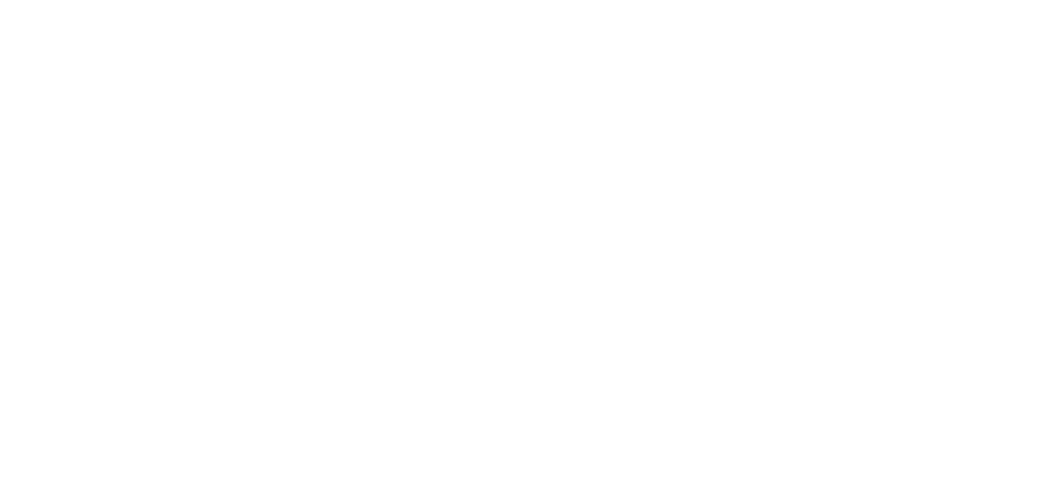
scroll to position [154, 0]
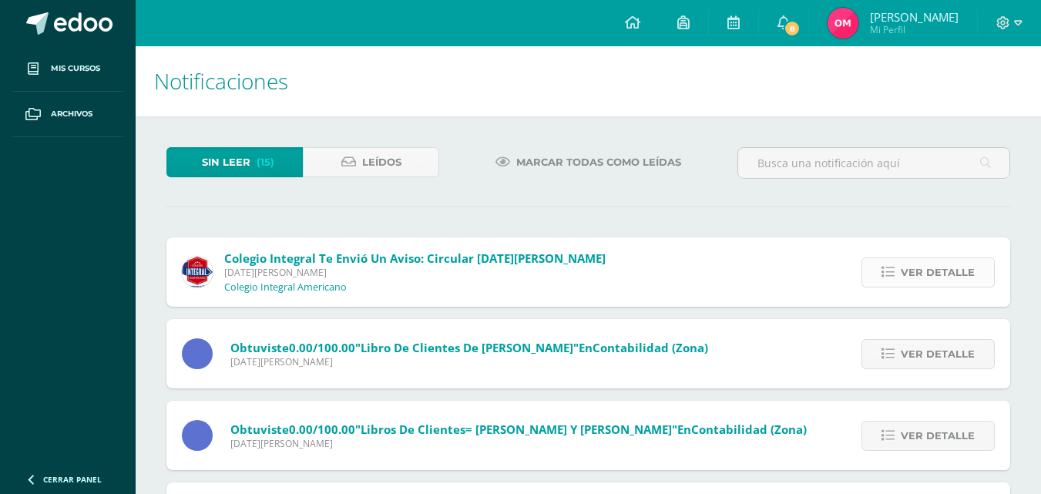
scroll to position [155, 4]
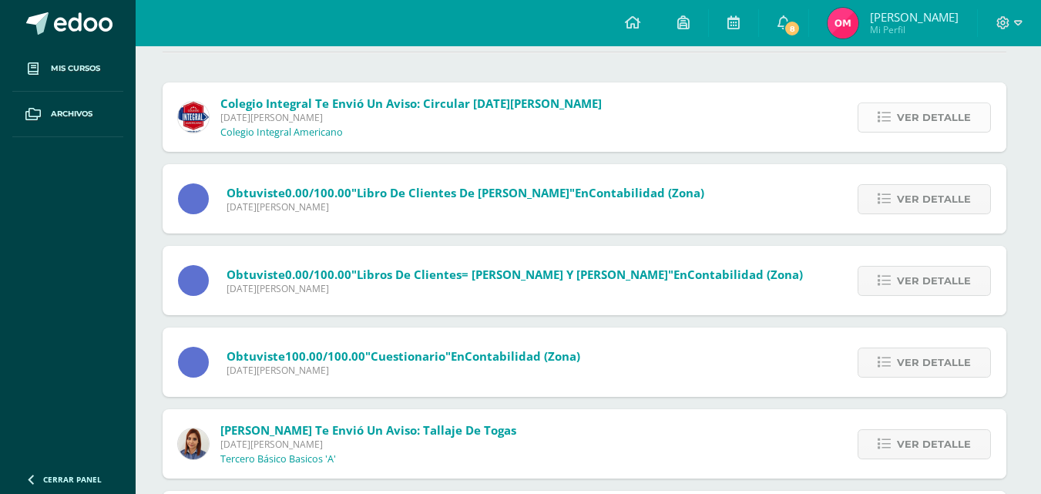
click at [935, 132] on span "Ver detalle" at bounding box center [934, 117] width 74 height 29
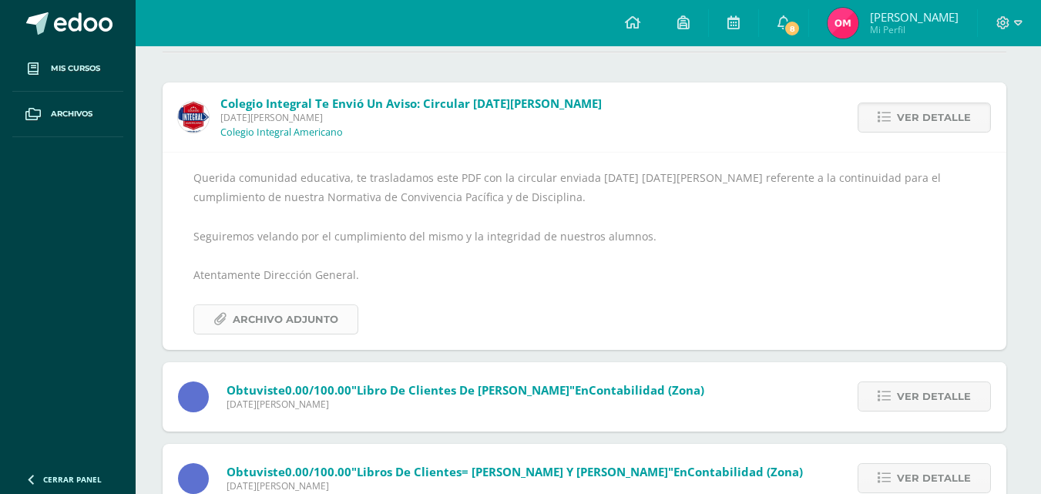
click at [328, 328] on span "Archivo Adjunto" at bounding box center [286, 319] width 106 height 29
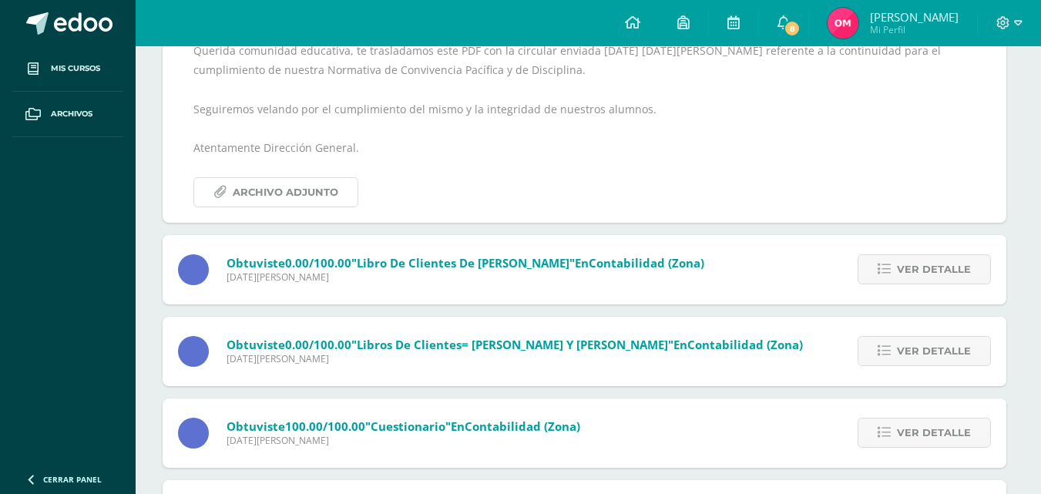
scroll to position [309, 4]
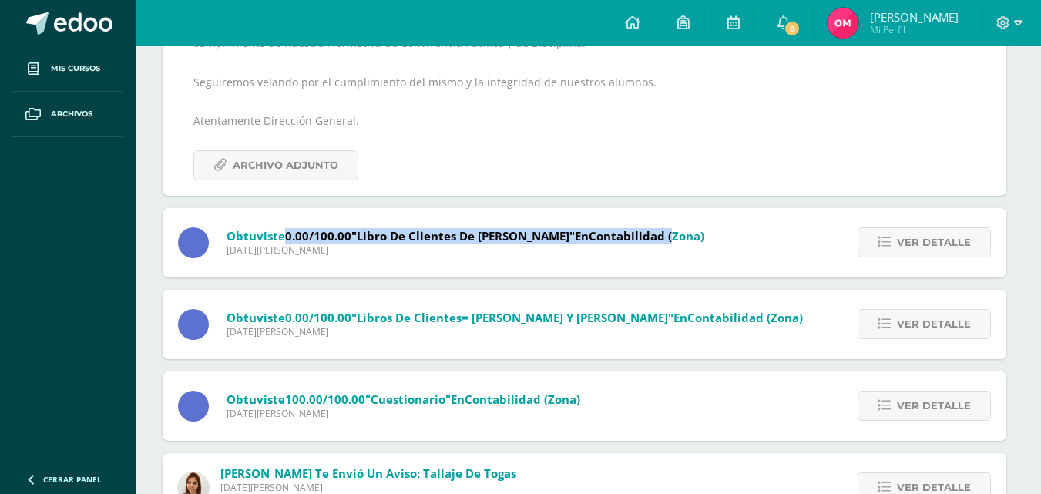
drag, startPoint x: 329, startPoint y: 252, endPoint x: 708, endPoint y: 251, distance: 379.1
click at [704, 243] on span "Obtuviste 0.00/100.00 "Libro de clientes de Rosa Valiente" en Contabilidad (Zon…" at bounding box center [466, 235] width 478 height 15
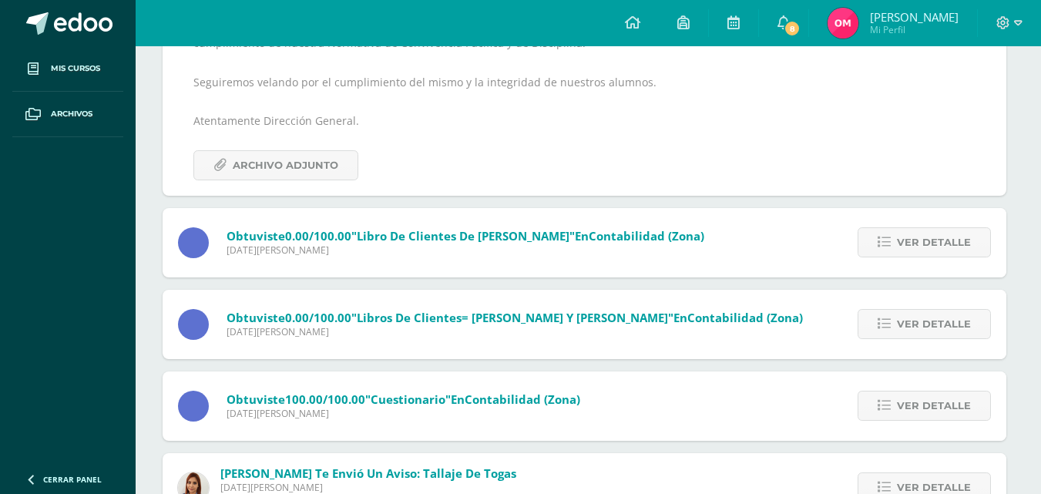
click at [576, 359] on div "Obtuviste 0.00/100.00 "libros de clientes= Juanita y Roberto Moran" en Contabil…" at bounding box center [491, 324] width 656 height 69
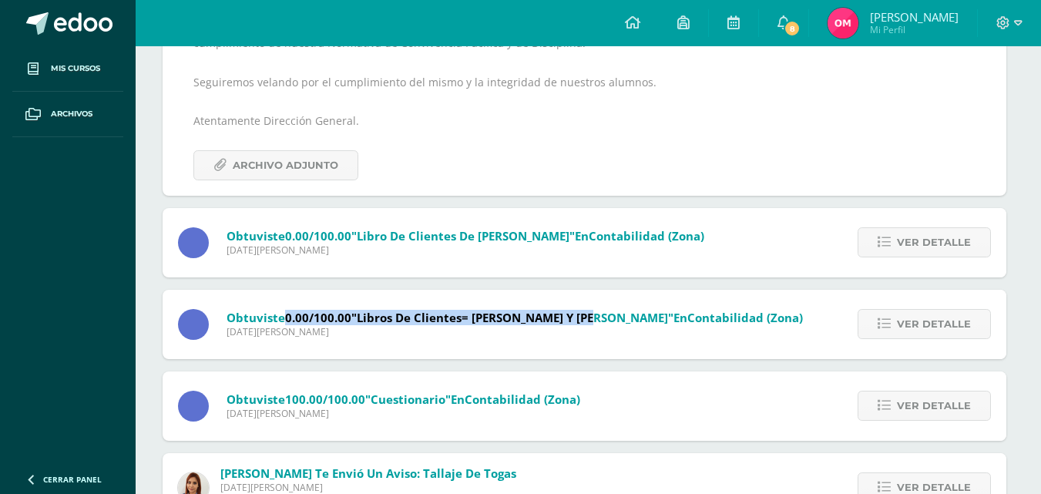
drag, startPoint x: 331, startPoint y: 337, endPoint x: 628, endPoint y: 333, distance: 296.7
click at [628, 325] on span "Obtuviste 0.00/100.00 "libros de clientes= Juanita y Roberto Moran" en Contabil…" at bounding box center [515, 317] width 576 height 15
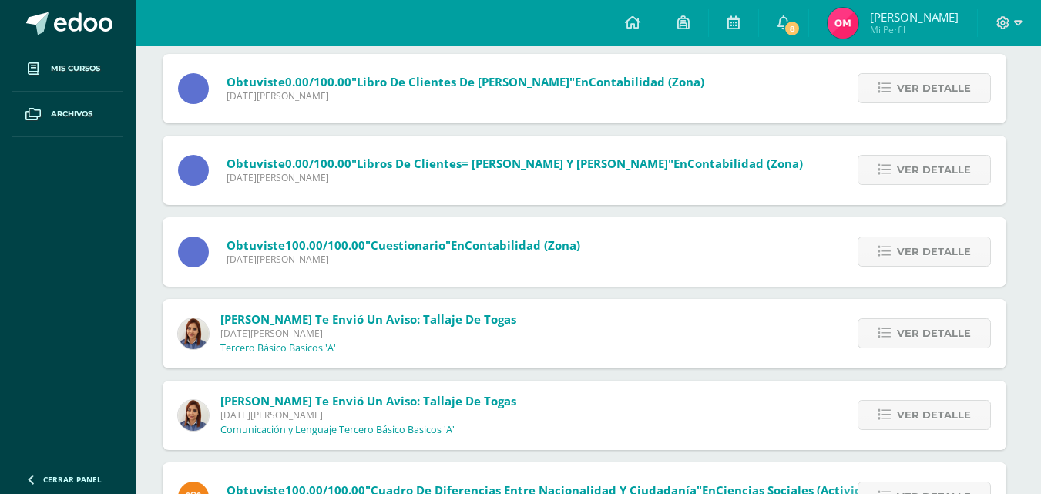
click at [623, 341] on div "Vivian Chávez te envió un aviso: Tallaje de togas Lunes 11 de Agosto de 2025 Te…" at bounding box center [585, 333] width 844 height 69
click at [881, 340] on icon at bounding box center [884, 333] width 13 height 13
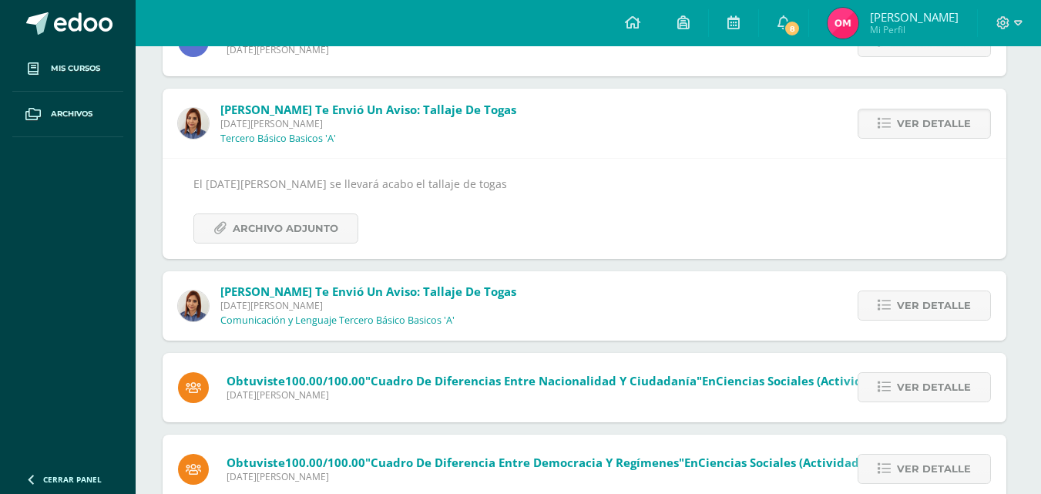
scroll to position [394, 0]
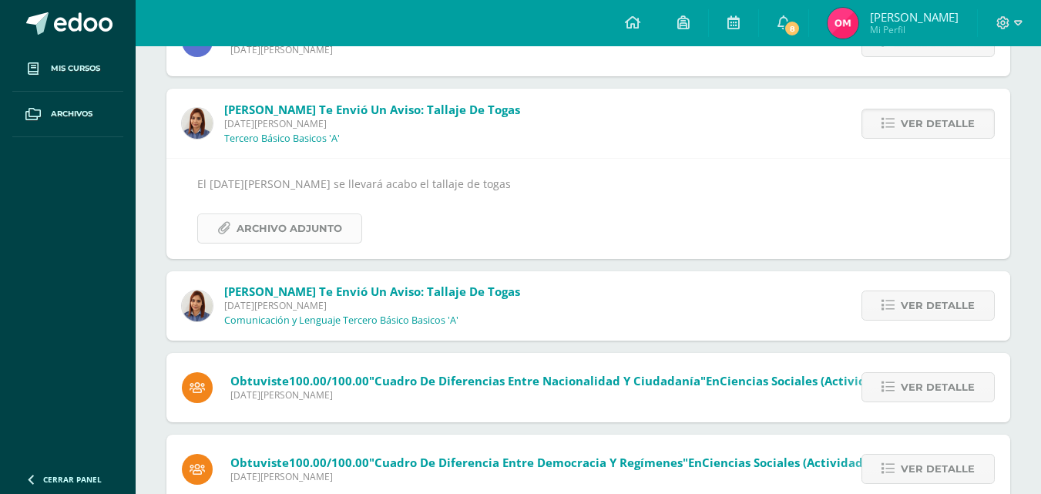
click at [309, 243] on span "Archivo Adjunto" at bounding box center [290, 228] width 106 height 29
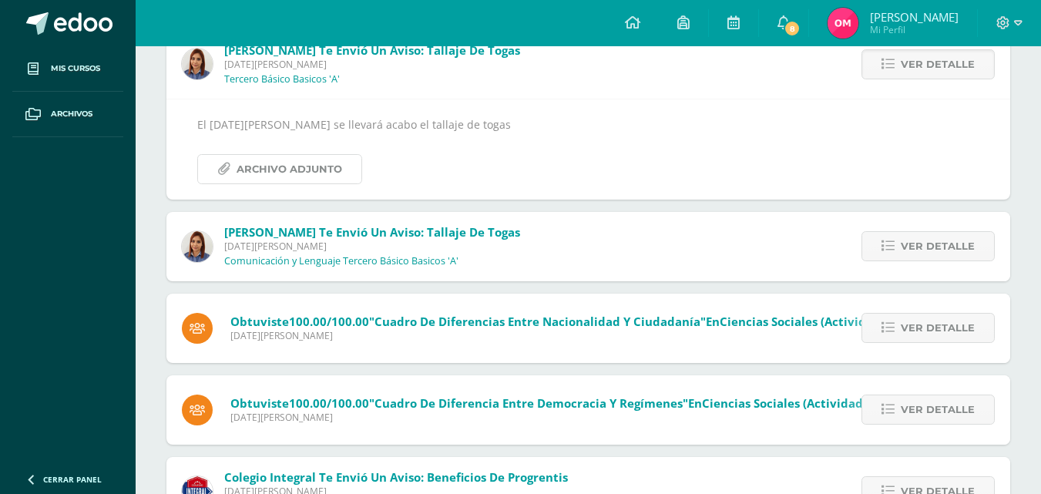
scroll to position [548, 0]
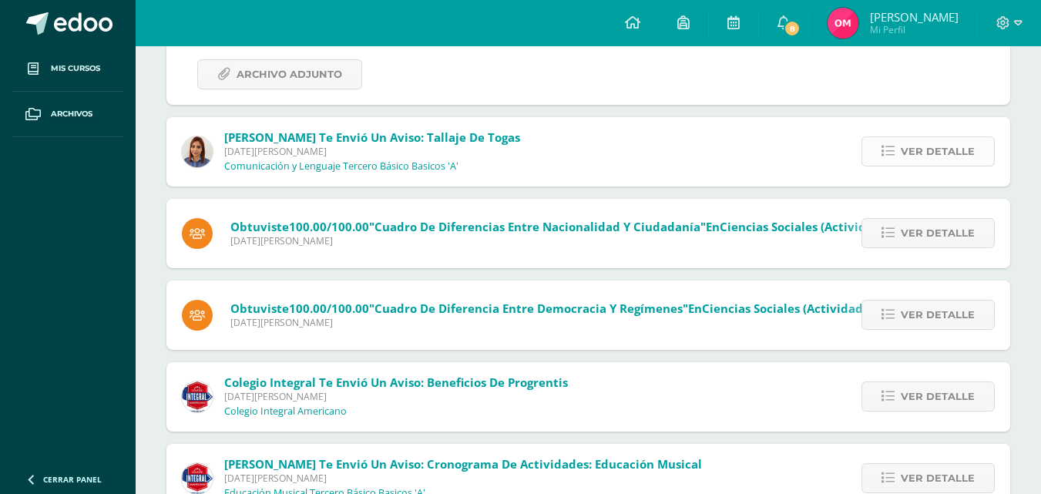
click at [901, 166] on span "Ver detalle" at bounding box center [938, 151] width 74 height 29
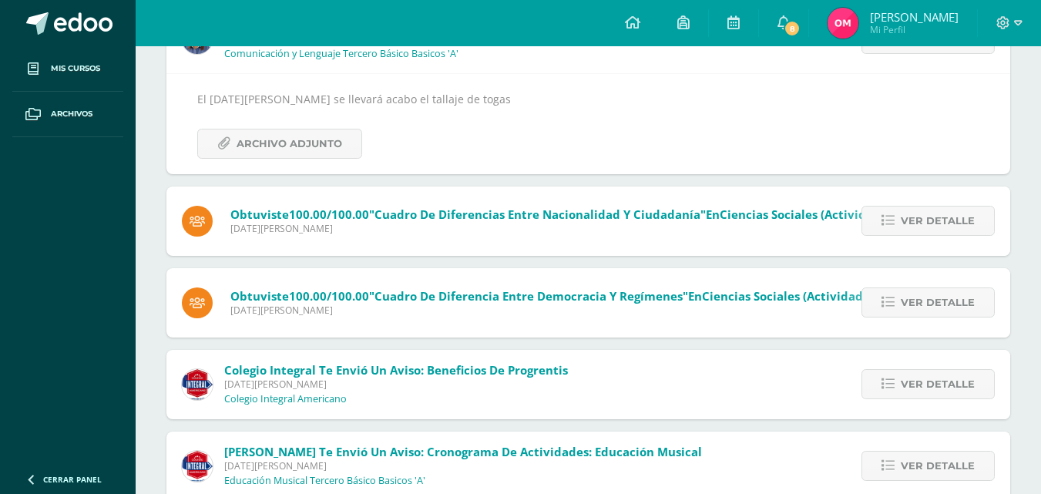
scroll to position [401, 0]
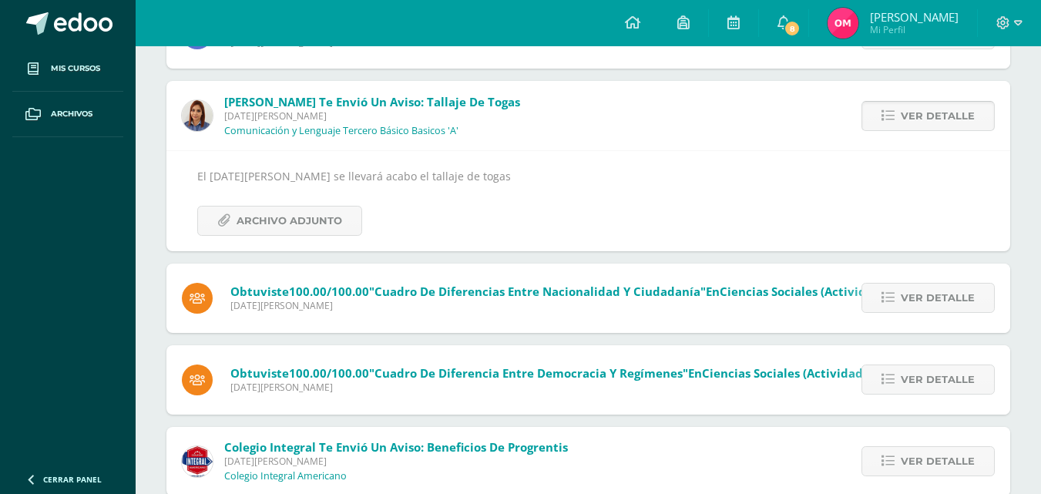
click at [907, 130] on span "Ver detalle" at bounding box center [938, 116] width 74 height 29
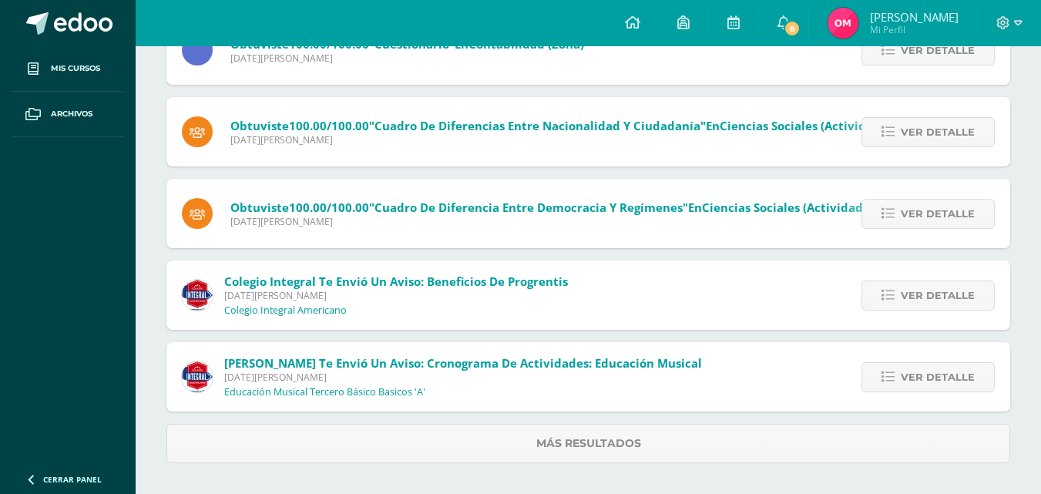
click at [907, 138] on span "Ver detalle" at bounding box center [938, 132] width 74 height 29
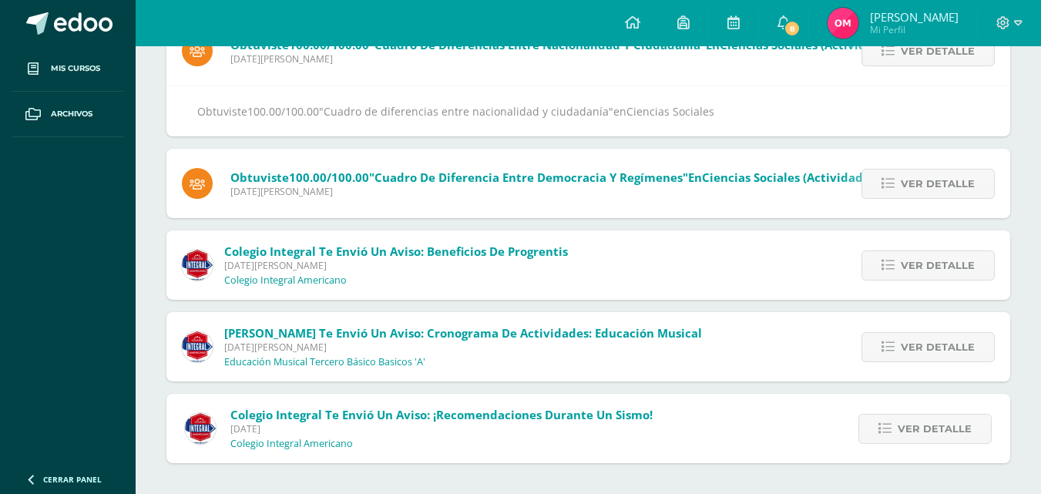
scroll to position [509, 0]
click at [884, 259] on icon at bounding box center [887, 265] width 13 height 13
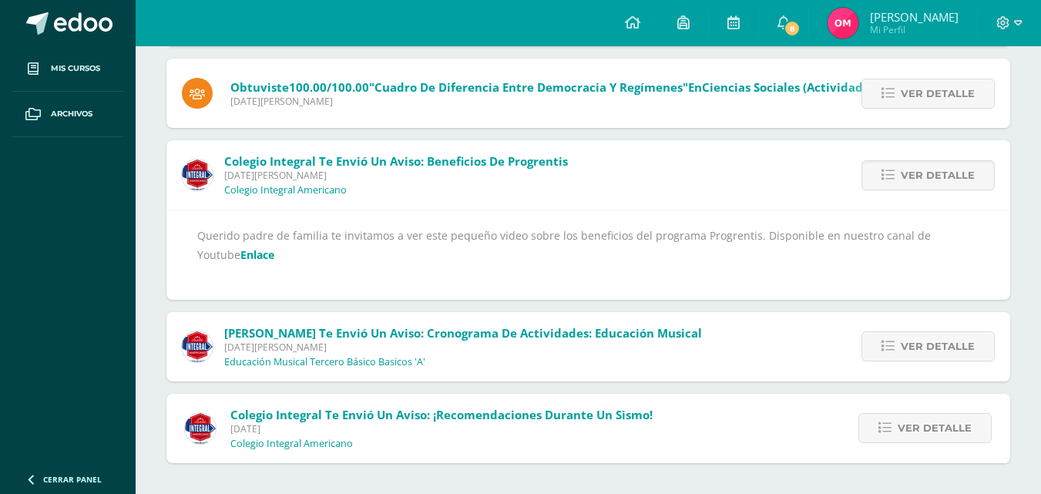
scroll to position [464, 0]
click at [530, 353] on span "Carlos Vicente te envió un aviso: Cronograma de actividades: Educación Musical …" at bounding box center [463, 346] width 478 height 43
click at [882, 340] on icon at bounding box center [887, 346] width 13 height 13
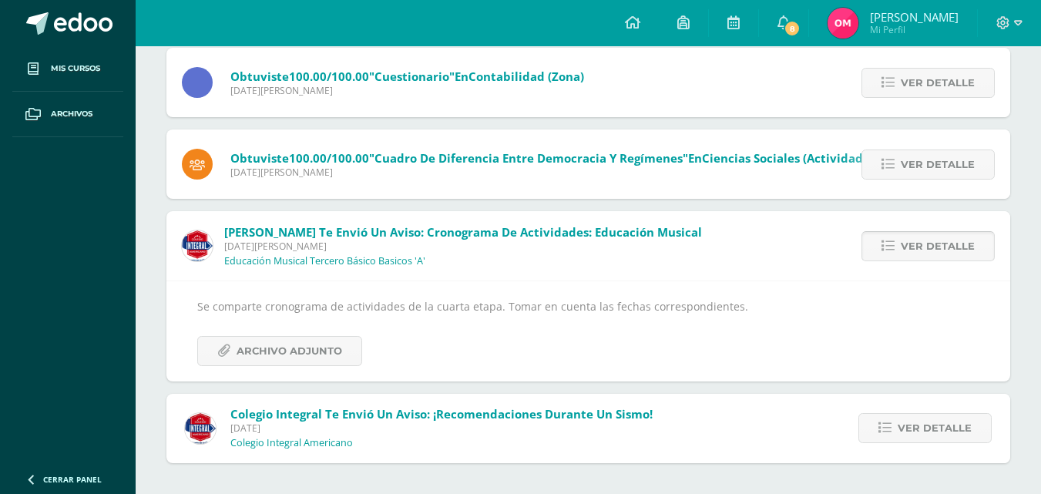
scroll to position [389, 0]
click at [331, 337] on span "Archivo Adjunto" at bounding box center [290, 351] width 106 height 29
click at [919, 423] on span "Ver detalle" at bounding box center [935, 428] width 74 height 29
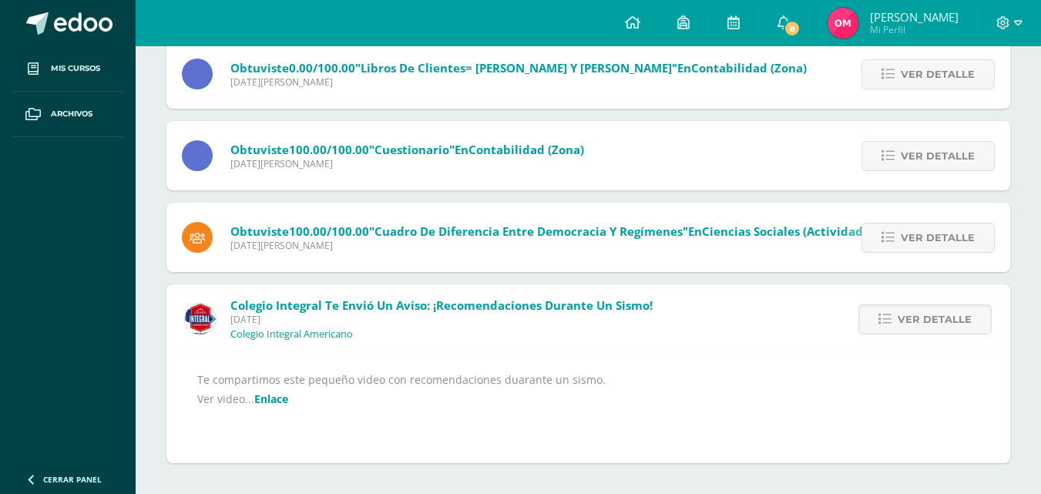
scroll to position [314, 0]
click at [288, 391] on link "Enlace" at bounding box center [271, 398] width 34 height 15
click at [797, 24] on span "8" at bounding box center [792, 28] width 17 height 17
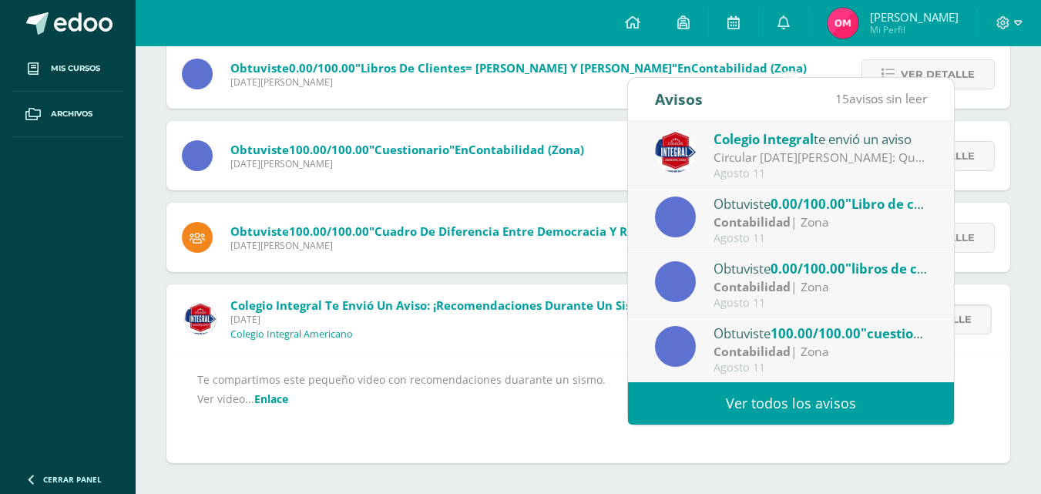
click at [756, 382] on link "Ver todos los avisos" at bounding box center [791, 403] width 326 height 42
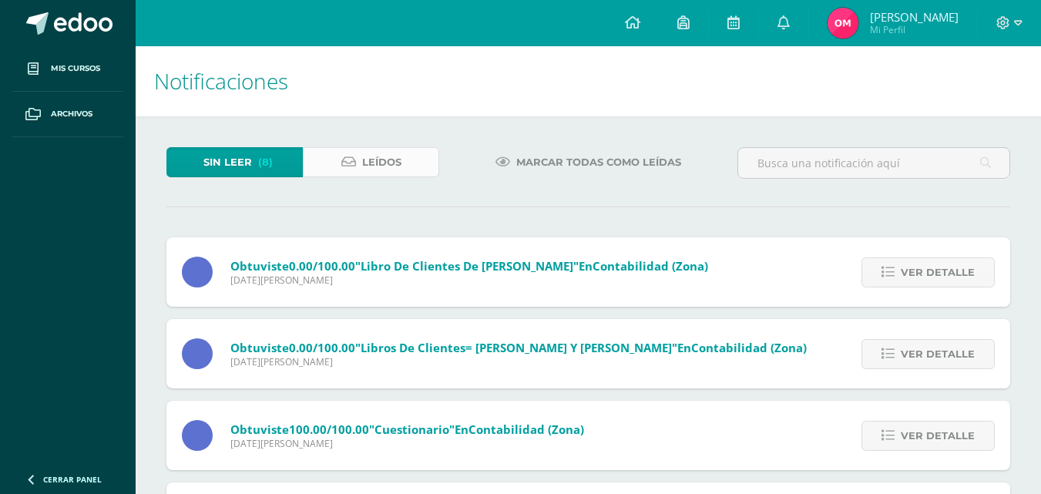
click at [395, 172] on span "Leídos" at bounding box center [381, 162] width 39 height 29
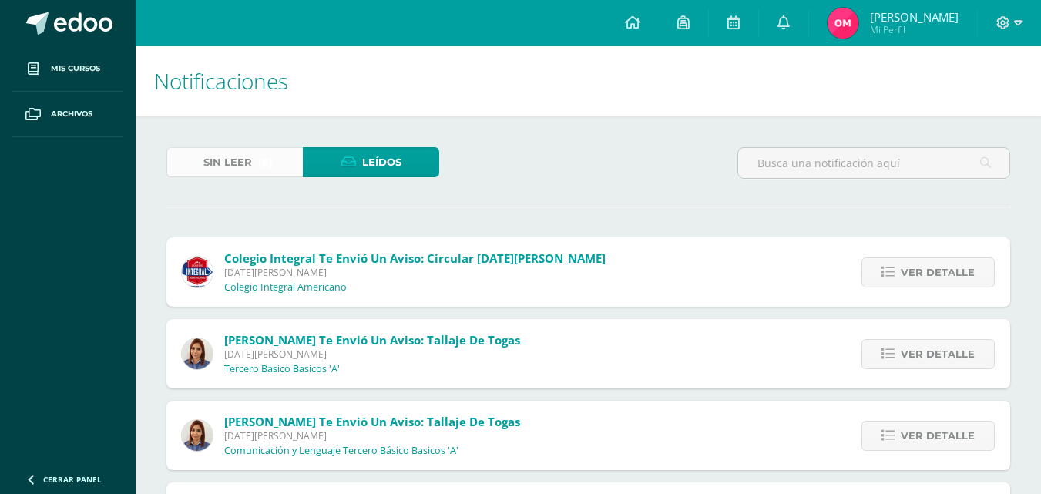
click at [230, 170] on link "Sin leer (8)" at bounding box center [234, 162] width 136 height 30
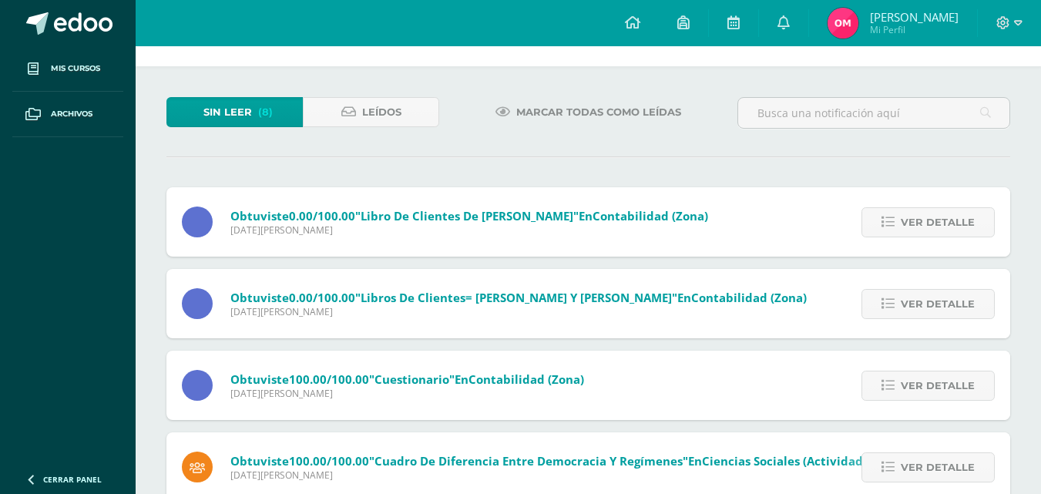
scroll to position [77, 0]
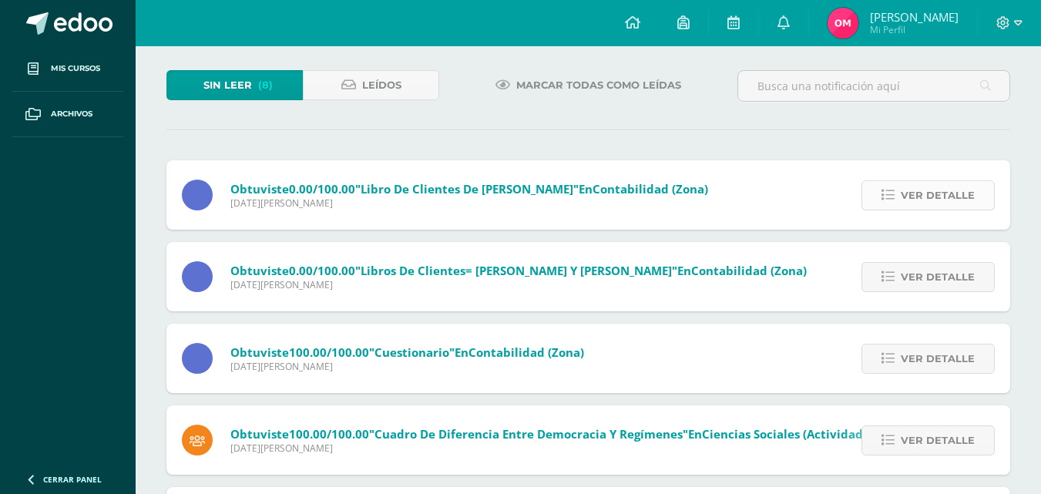
click at [902, 210] on span "Ver detalle" at bounding box center [938, 195] width 74 height 29
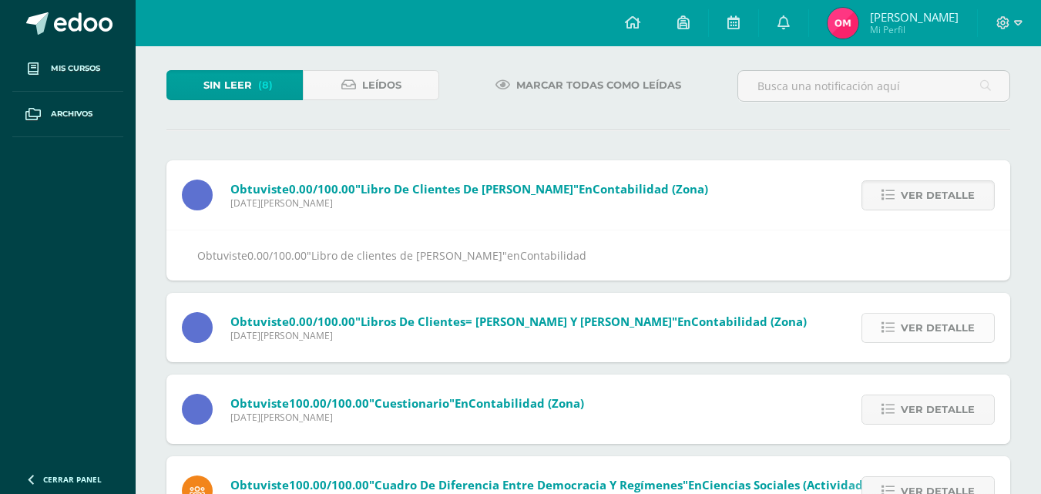
click at [940, 342] on span "Ver detalle" at bounding box center [938, 328] width 74 height 29
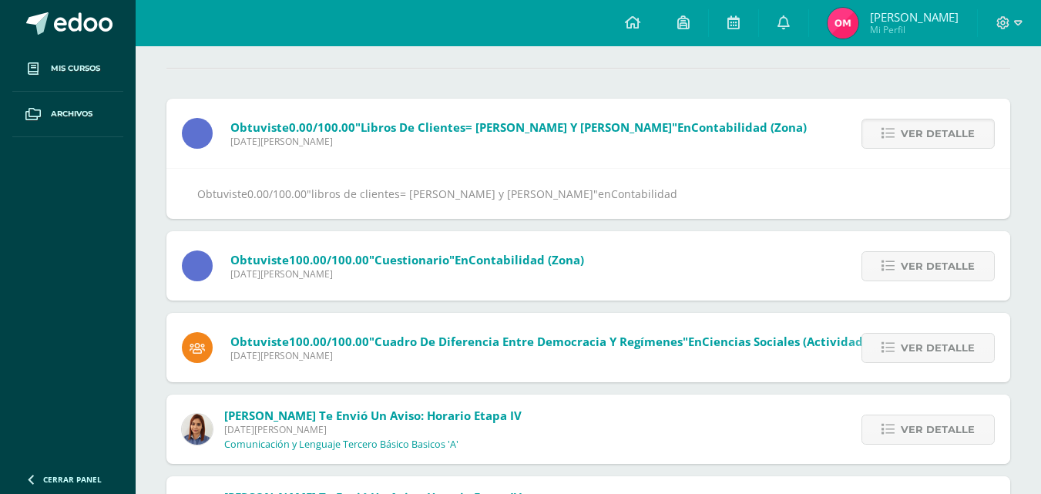
scroll to position [231, 0]
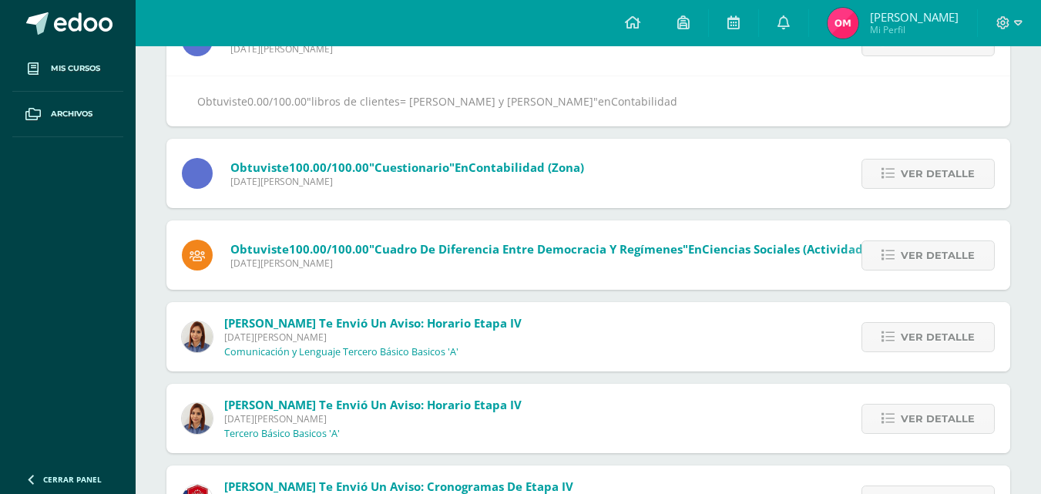
click at [904, 257] on div "Ver detalle" at bounding box center [924, 254] width 172 height 69
click at [887, 262] on icon at bounding box center [887, 255] width 13 height 13
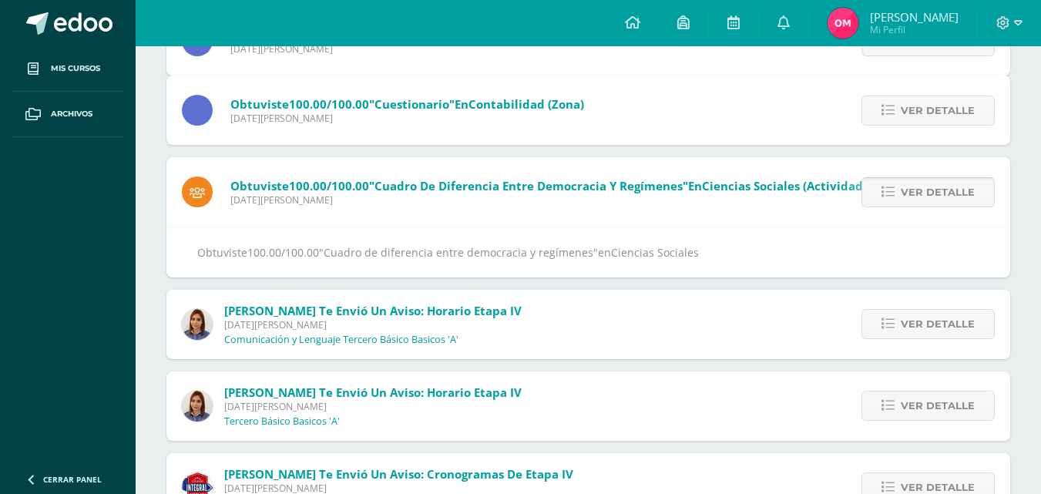
scroll to position [162, 0]
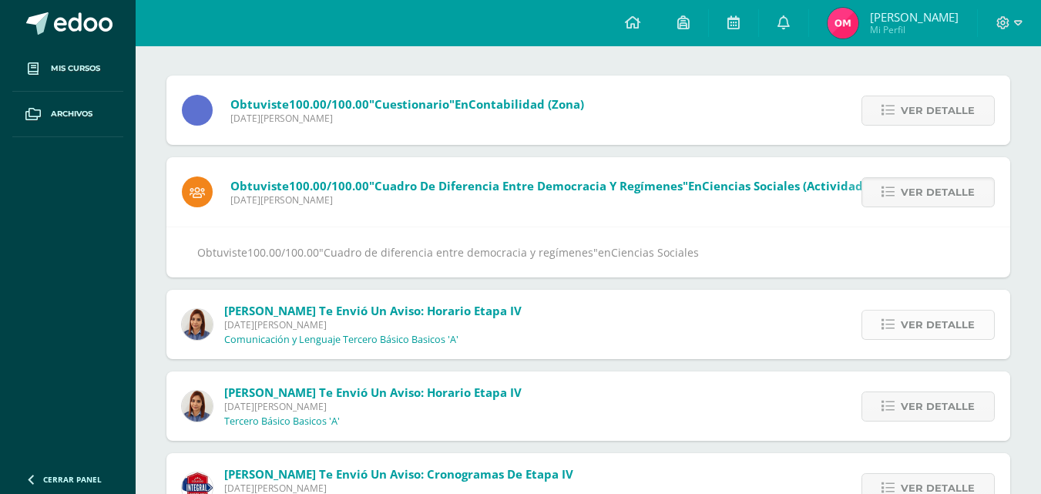
click at [882, 331] on icon at bounding box center [887, 324] width 13 height 13
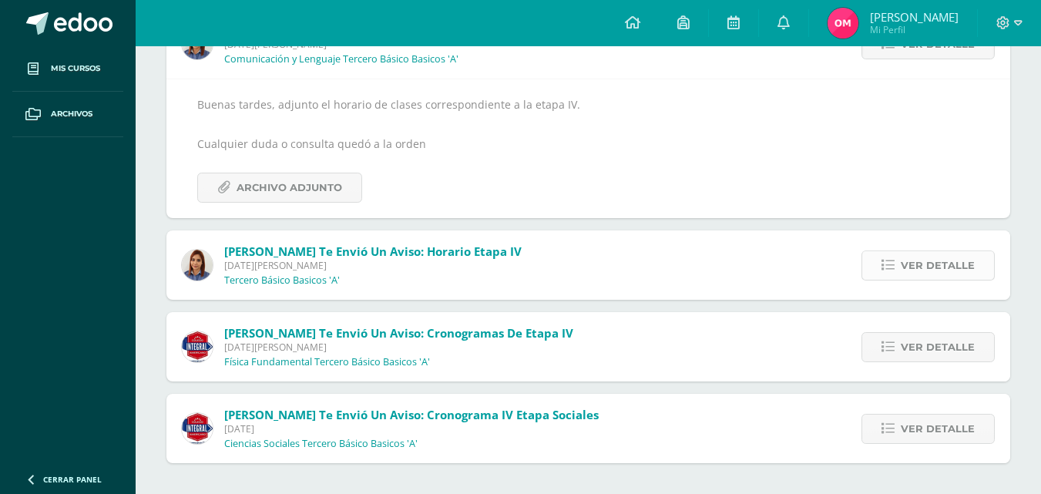
click at [914, 270] on span "Ver detalle" at bounding box center [938, 265] width 74 height 29
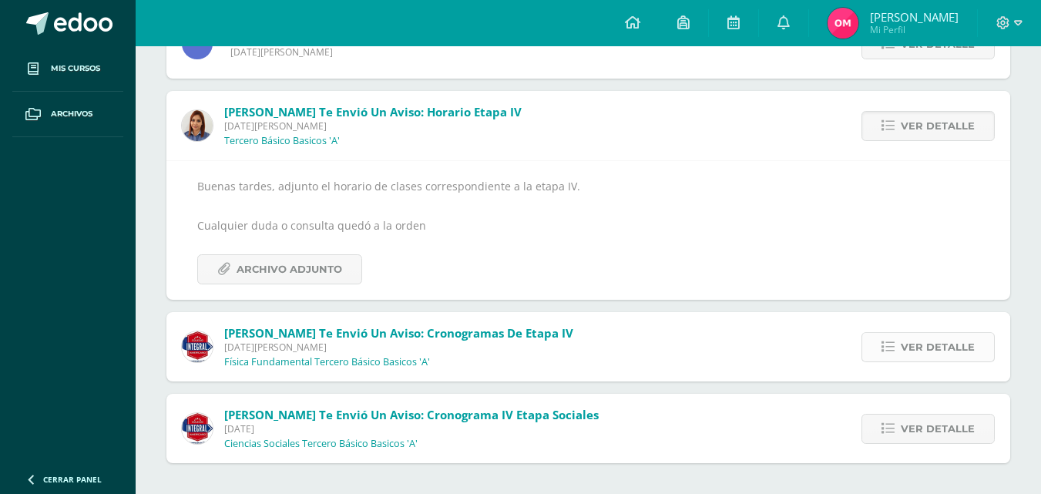
click at [904, 334] on span "Ver detalle" at bounding box center [938, 347] width 74 height 29
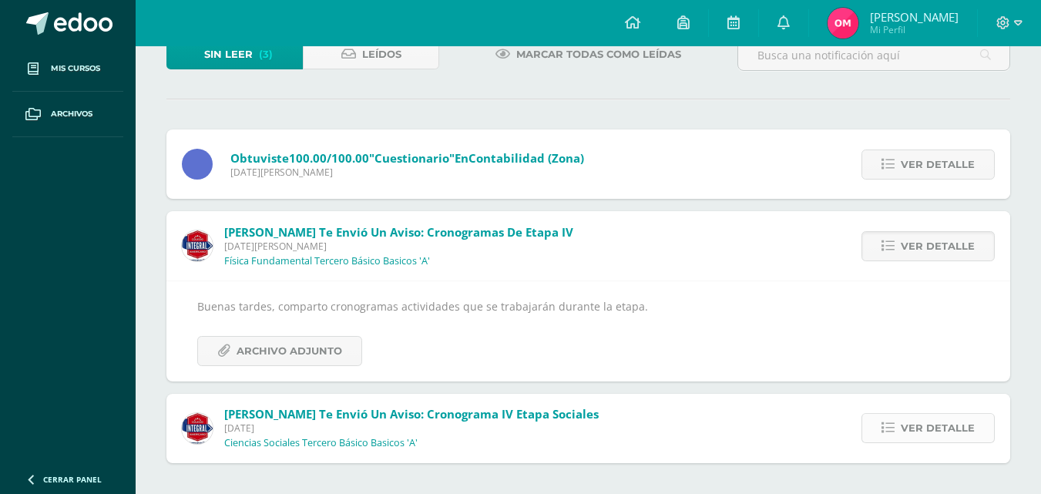
click at [883, 421] on icon at bounding box center [887, 427] width 13 height 13
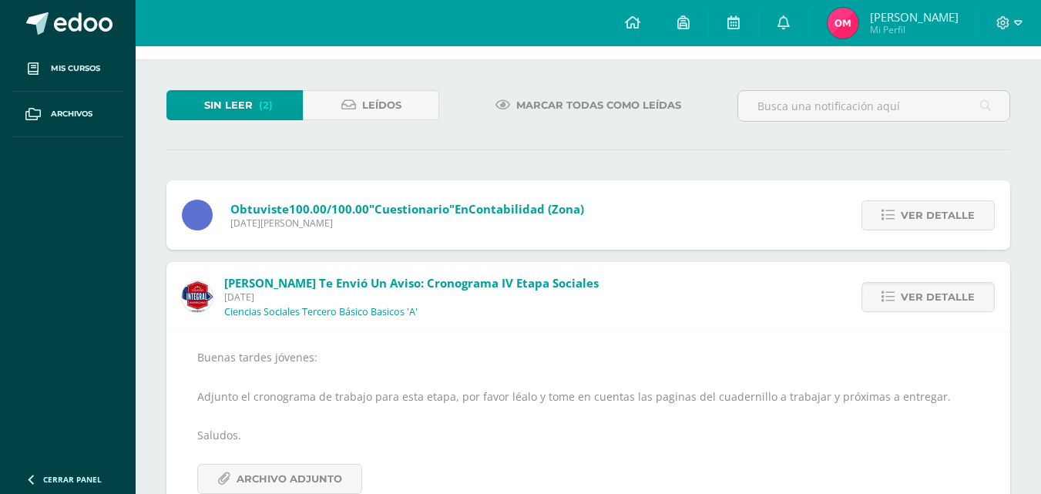
scroll to position [0, 0]
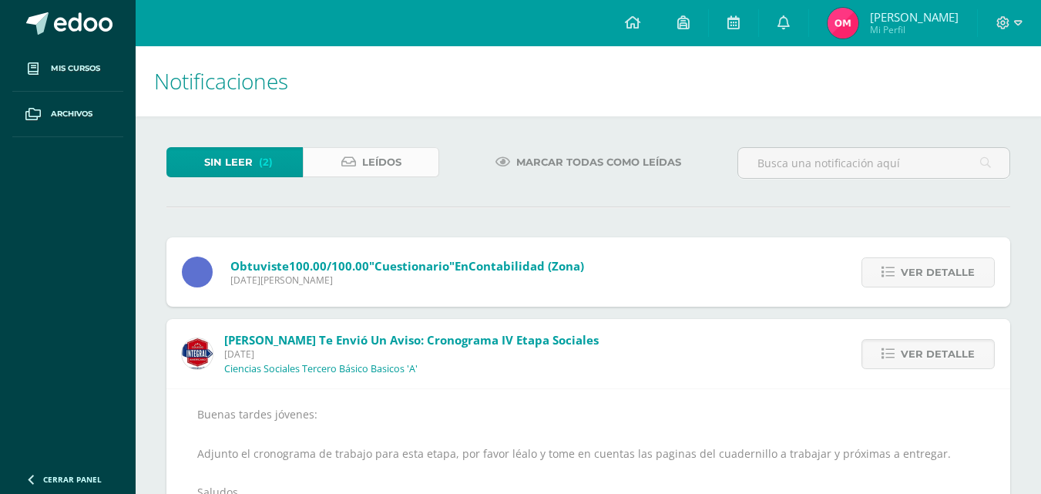
click at [389, 170] on span "Leídos" at bounding box center [381, 162] width 39 height 29
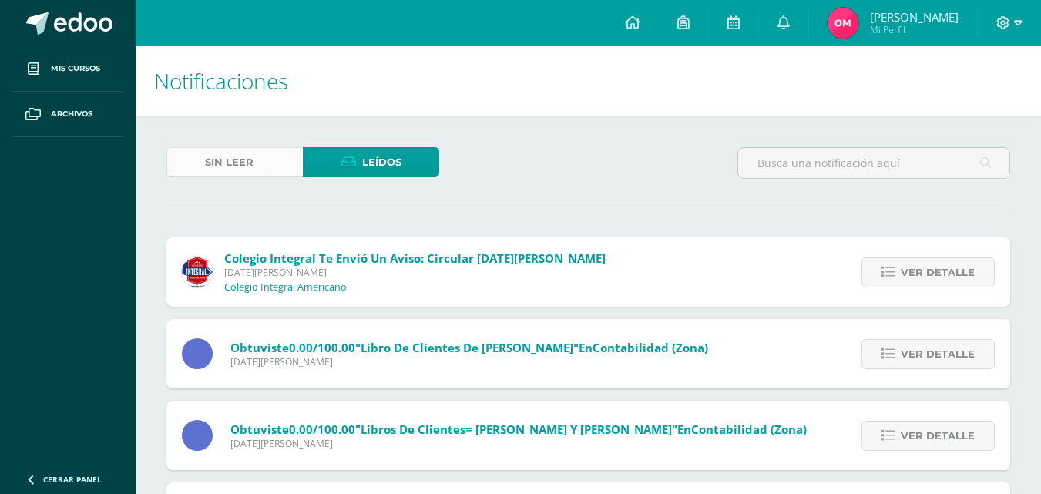
click at [254, 172] on span "Sin leer" at bounding box center [229, 162] width 49 height 29
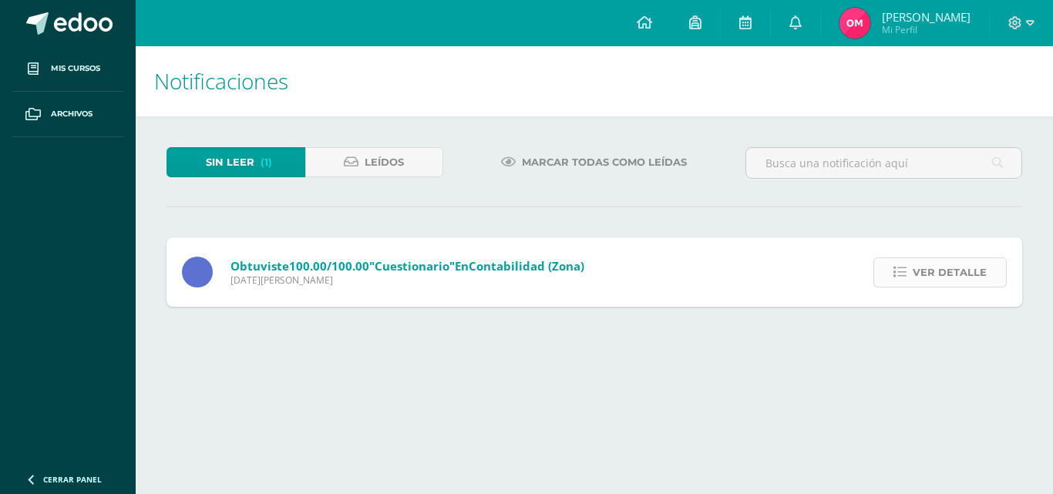
click at [924, 285] on span "Ver detalle" at bounding box center [949, 272] width 74 height 29
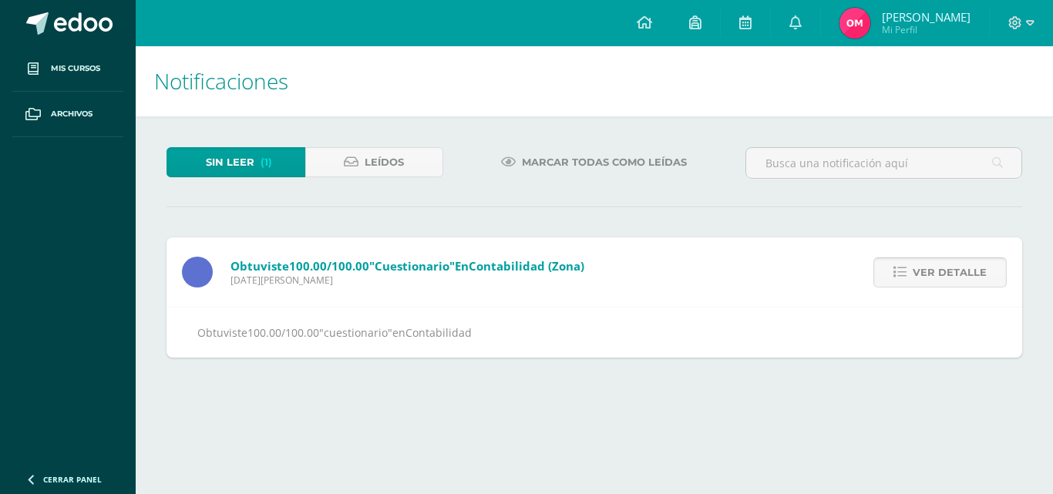
click at [924, 285] on span "Ver detalle" at bounding box center [949, 272] width 74 height 29
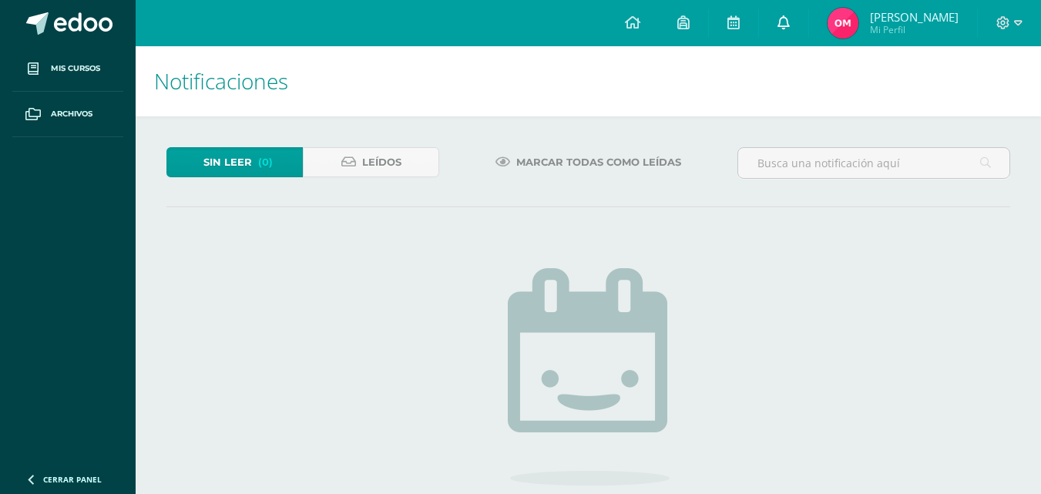
click at [790, 26] on icon at bounding box center [783, 22] width 12 height 14
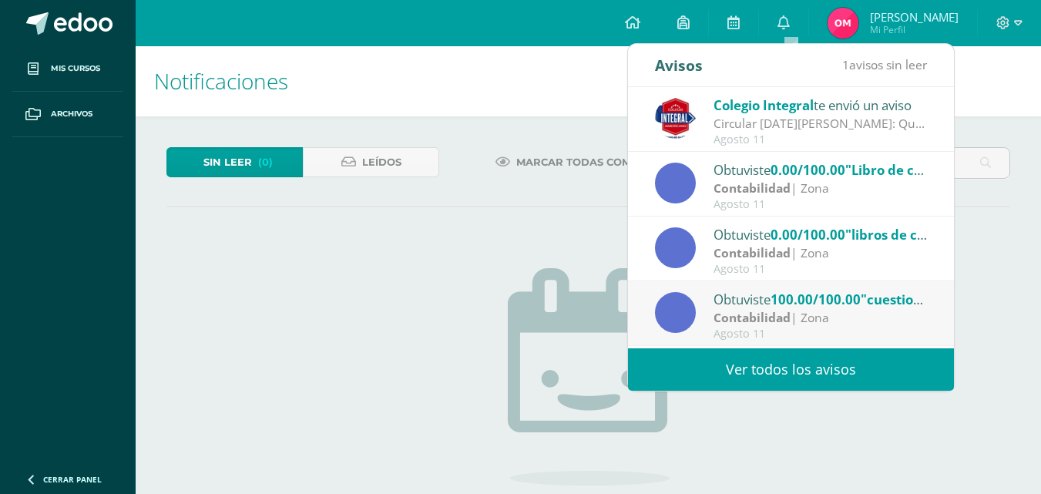
click at [801, 178] on span "0.00/100.00" at bounding box center [808, 170] width 75 height 18
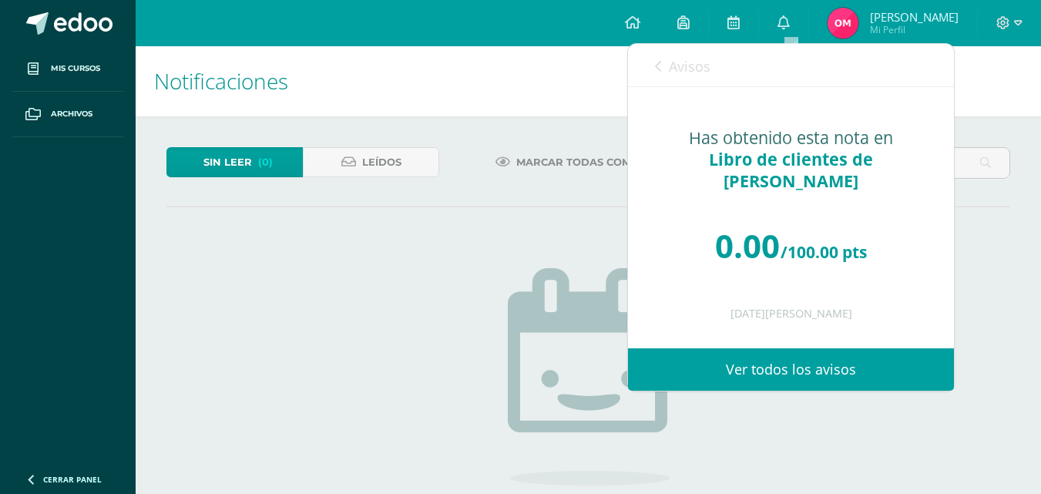
scroll to position [2, 0]
click at [809, 370] on link "Ver todos los avisos" at bounding box center [791, 369] width 326 height 42
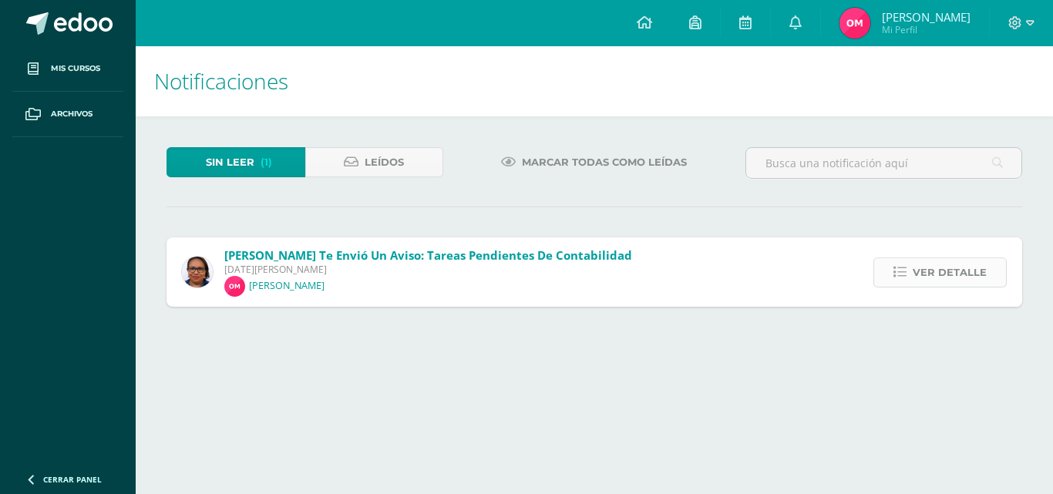
click at [904, 287] on link "Ver detalle" at bounding box center [939, 272] width 133 height 30
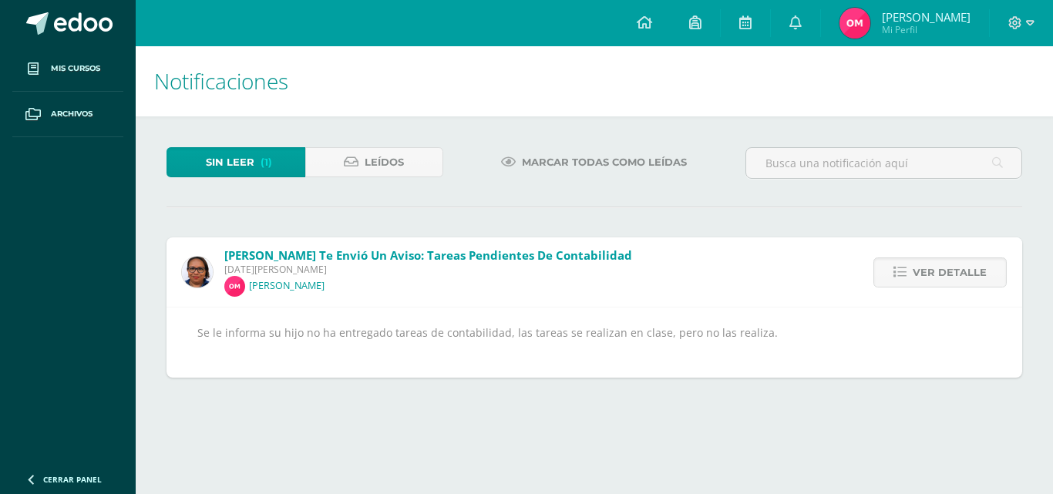
click at [451, 408] on html "Mis cursos Archivos Cerrar panel Administración Financiera Tercero Básico Basic…" at bounding box center [526, 204] width 1053 height 408
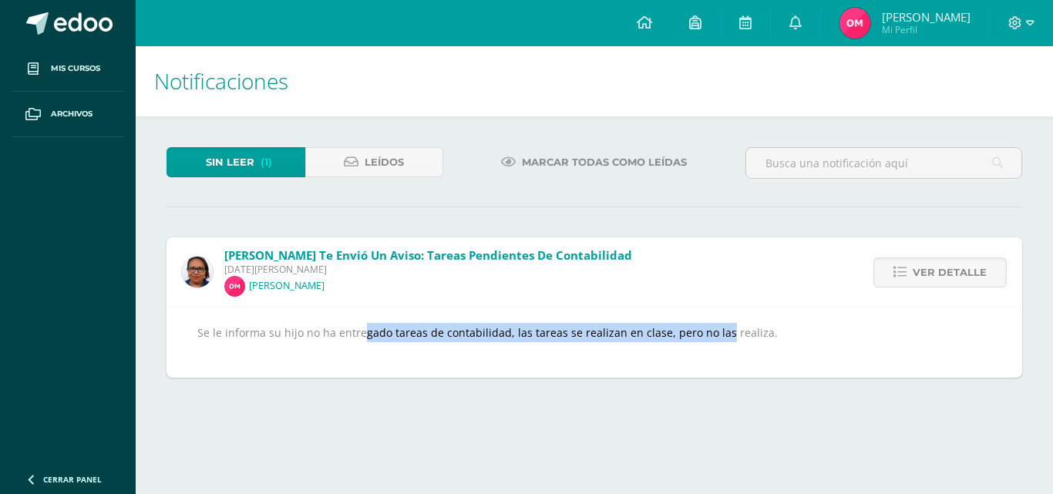
drag, startPoint x: 374, startPoint y: 350, endPoint x: 734, endPoint y: 350, distance: 359.8
click at [734, 350] on div "Se le informa su hijo no ha entregado tareas de contabilidad, las tareas se rea…" at bounding box center [594, 342] width 794 height 39
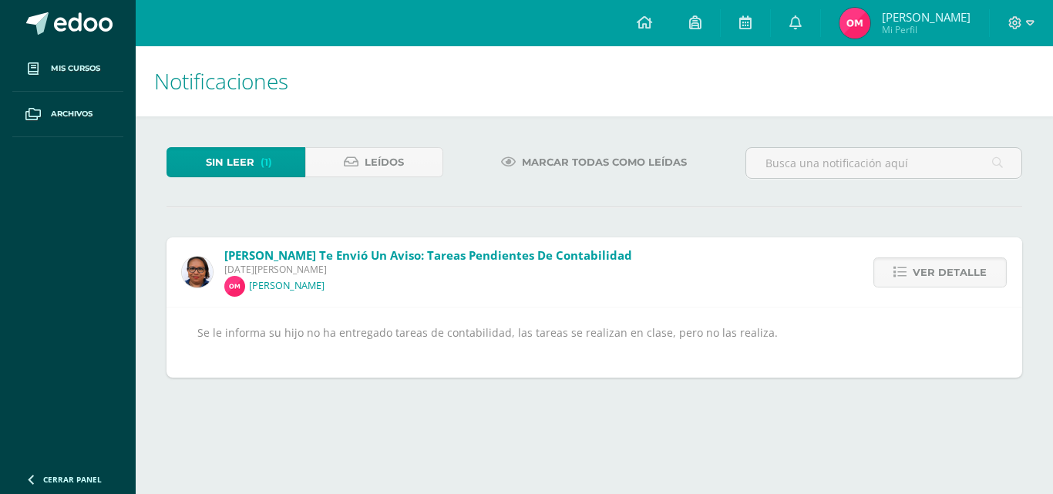
click at [663, 405] on div "Sin leer (1) Leídos Marcar todas como leídas Elvira Tul te envió un aviso: tare…" at bounding box center [594, 262] width 917 height 292
click at [646, 25] on icon at bounding box center [643, 22] width 15 height 14
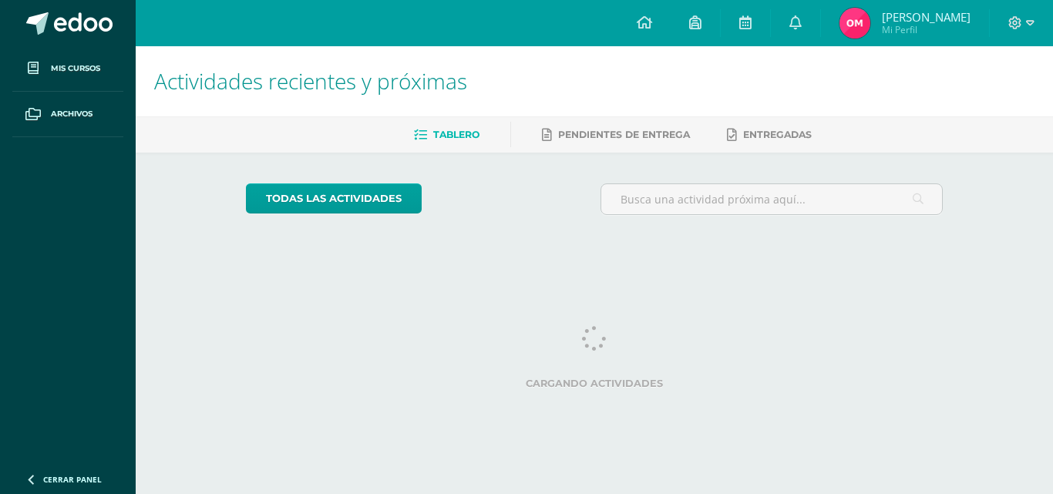
click at [814, 23] on link at bounding box center [795, 23] width 49 height 46
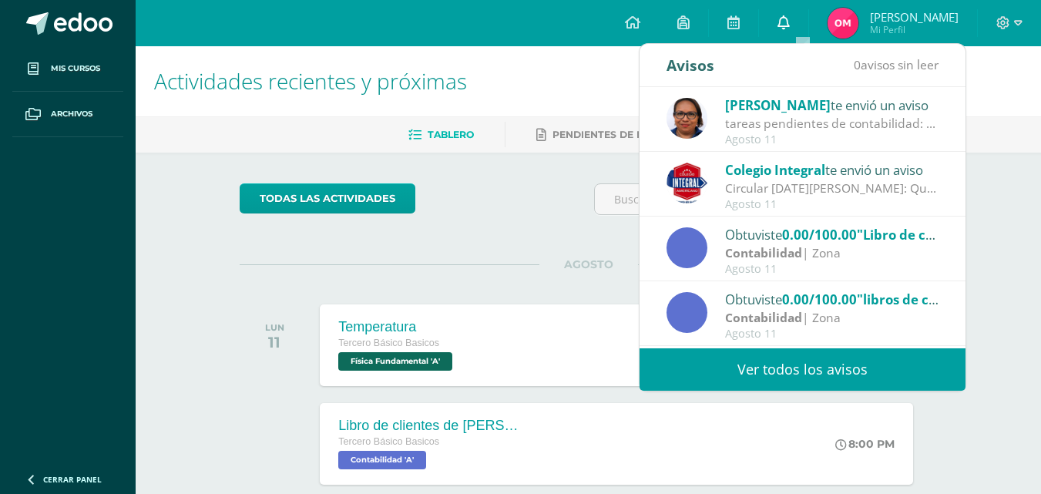
click at [805, 30] on link at bounding box center [783, 23] width 49 height 46
click at [790, 23] on icon at bounding box center [783, 22] width 12 height 14
click at [512, 224] on div "todas las Actividades" at bounding box center [381, 205] width 296 height 44
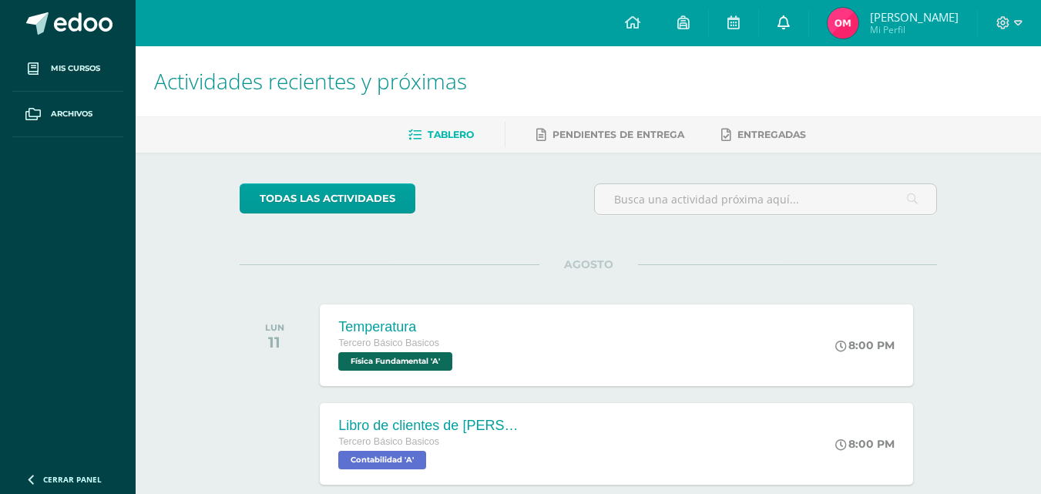
click at [790, 19] on icon at bounding box center [783, 22] width 12 height 14
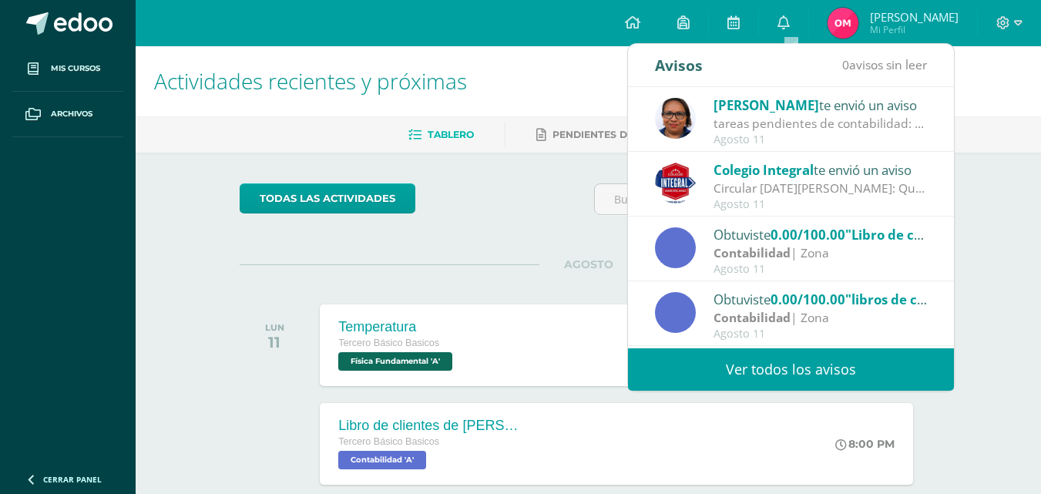
click at [784, 366] on link "Ver todos los avisos" at bounding box center [791, 369] width 326 height 42
